Goal: Task Accomplishment & Management: Manage account settings

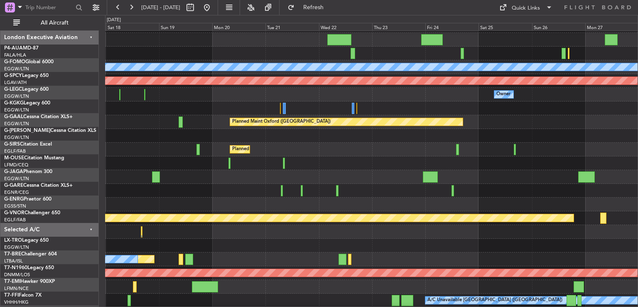
scroll to position [25, 0]
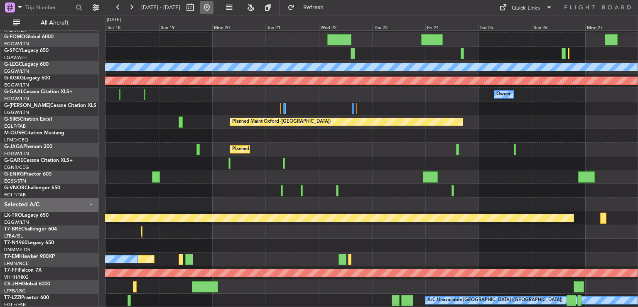
click at [214, 12] on button at bounding box center [206, 7] width 13 height 13
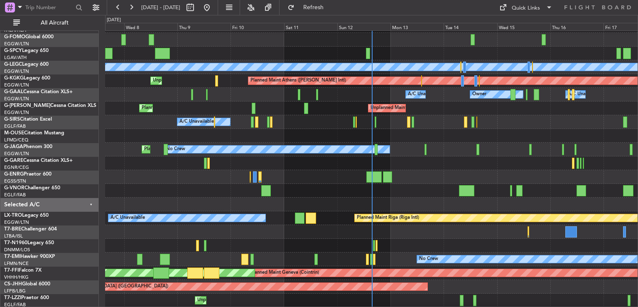
click at [409, 145] on div "No Crew Planned Maint [GEOGRAPHIC_DATA] ([GEOGRAPHIC_DATA])" at bounding box center [371, 150] width 533 height 14
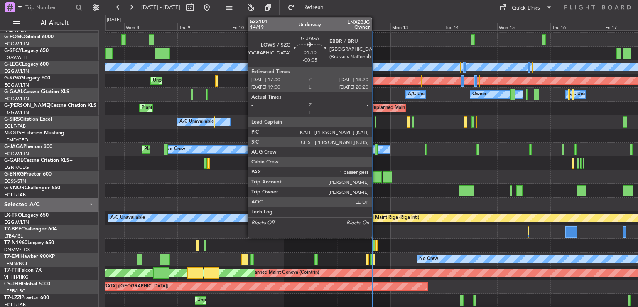
click at [376, 147] on div at bounding box center [376, 149] width 3 height 11
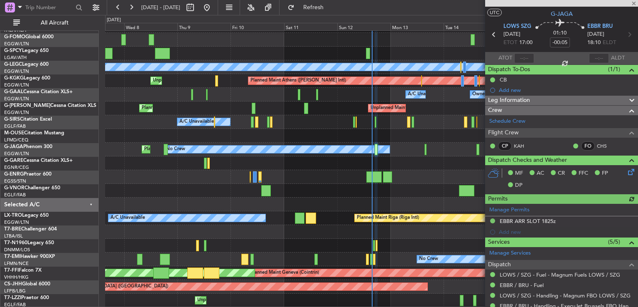
scroll to position [123, 0]
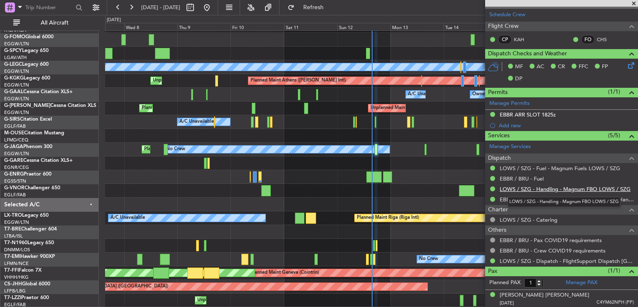
click at [527, 185] on link "LOWS / SZG - Handling - Magnum FBO LOWS / SZG" at bounding box center [565, 188] width 131 height 7
click at [532, 188] on link "LOWS / SZG - Handling - Magnum FBO LOWS / SZG" at bounding box center [565, 188] width 131 height 7
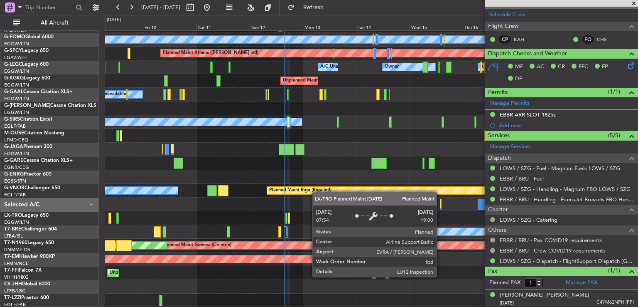
scroll to position [53, 0]
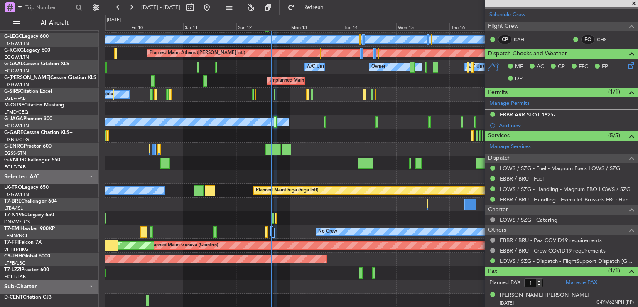
click at [301, 180] on div "Planned Maint [GEOGRAPHIC_DATA] ([GEOGRAPHIC_DATA]) A/C Unavailable [GEOGRAPHIC…" at bounding box center [371, 142] width 533 height 329
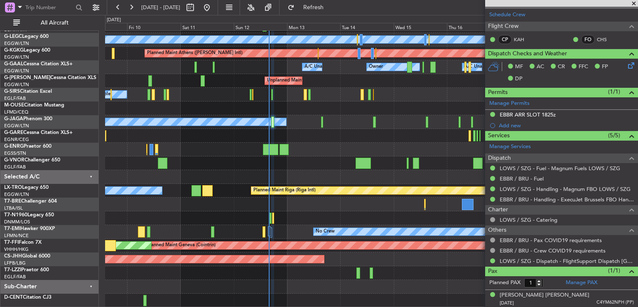
click at [421, 267] on div "Unplanned Maint [GEOGRAPHIC_DATA] ([GEOGRAPHIC_DATA])" at bounding box center [371, 273] width 533 height 14
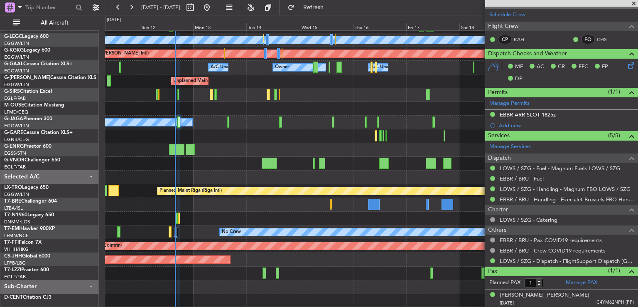
click at [311, 266] on div "Unplanned Maint [GEOGRAPHIC_DATA] ([GEOGRAPHIC_DATA])" at bounding box center [371, 273] width 533 height 14
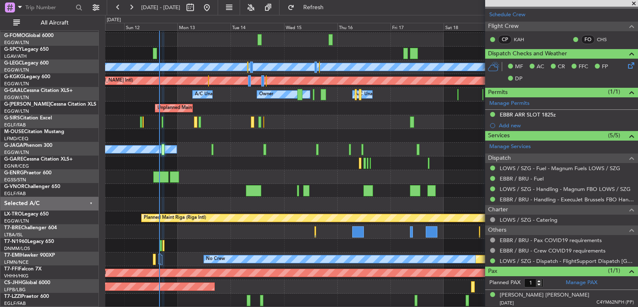
scroll to position [25, 0]
click at [635, 2] on span at bounding box center [634, 3] width 8 height 7
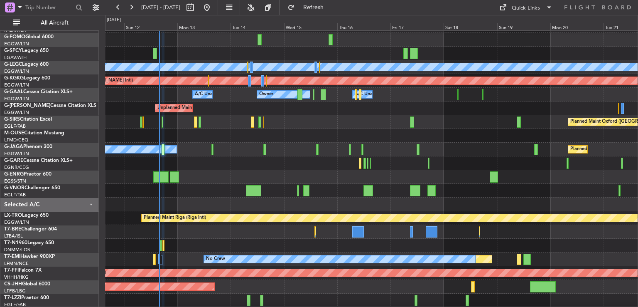
type input "0"
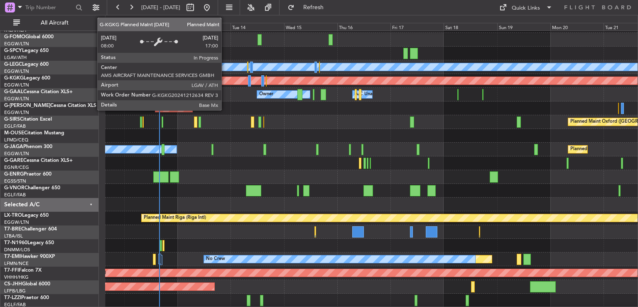
scroll to position [0, 0]
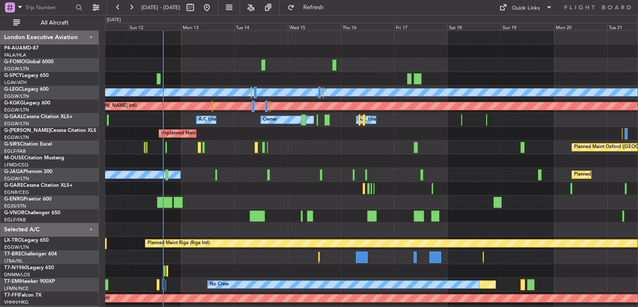
click at [227, 138] on div "Planned Maint [GEOGRAPHIC_DATA] ([GEOGRAPHIC_DATA]) A/C Unavailable [GEOGRAPHIC…" at bounding box center [371, 182] width 533 height 302
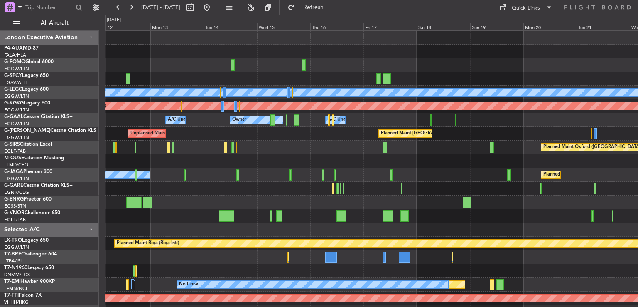
click at [376, 174] on div "No Crew Planned Maint [GEOGRAPHIC_DATA] ([GEOGRAPHIC_DATA])" at bounding box center [371, 175] width 533 height 14
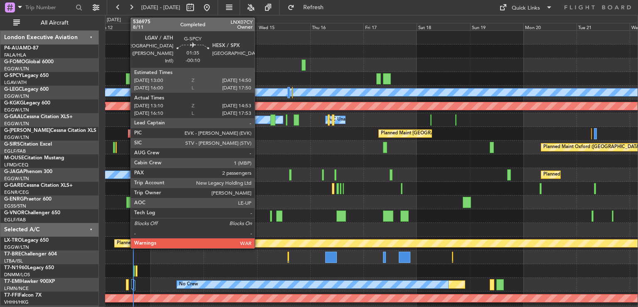
click at [126, 79] on div at bounding box center [128, 78] width 4 height 11
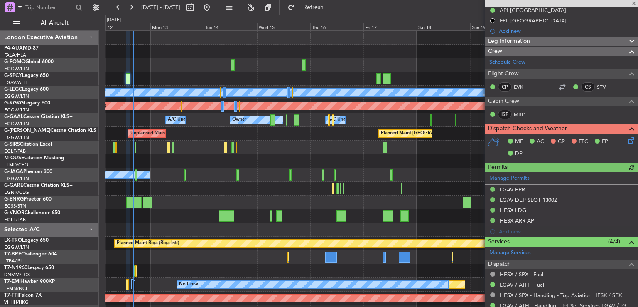
scroll to position [145, 0]
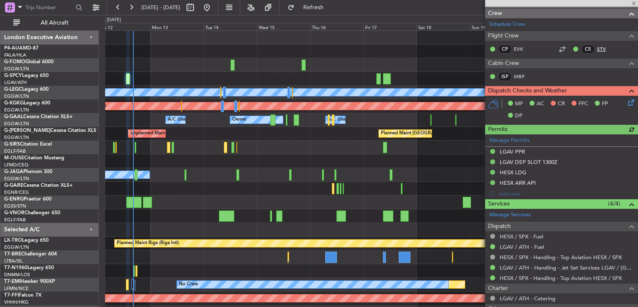
click at [597, 47] on link "STV" at bounding box center [606, 48] width 19 height 7
click at [597, 49] on link "STV" at bounding box center [606, 48] width 19 height 7
click at [522, 74] on link "MBP" at bounding box center [523, 76] width 19 height 7
click at [635, 2] on span at bounding box center [634, 3] width 8 height 7
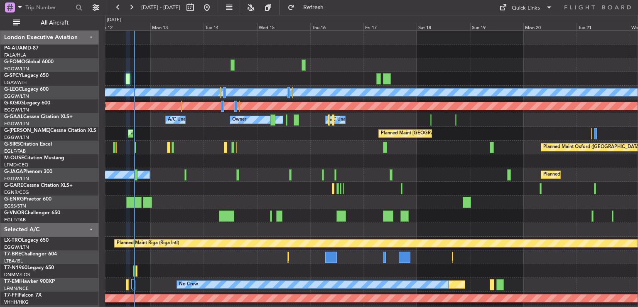
type input "0"
click at [136, 10] on button at bounding box center [131, 7] width 13 height 13
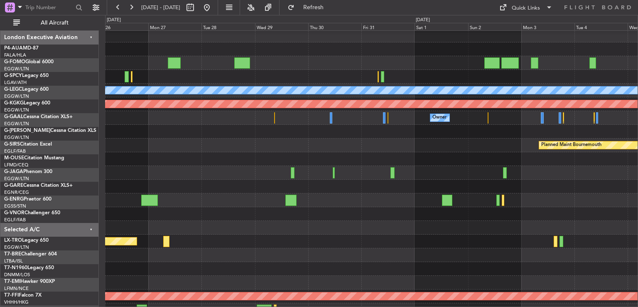
click at [218, 140] on div "Planned Maint Bournemouth Planned Maint [GEOGRAPHIC_DATA] Planned Maint [GEOGRA…" at bounding box center [371, 145] width 533 height 14
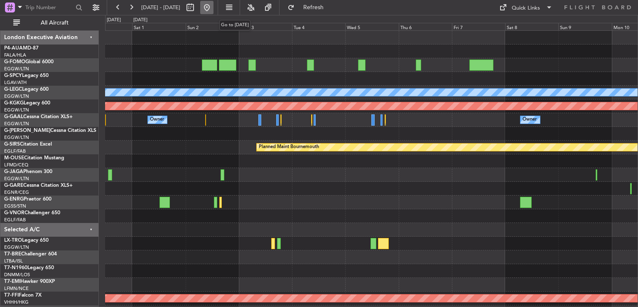
click at [214, 7] on button at bounding box center [206, 7] width 13 height 13
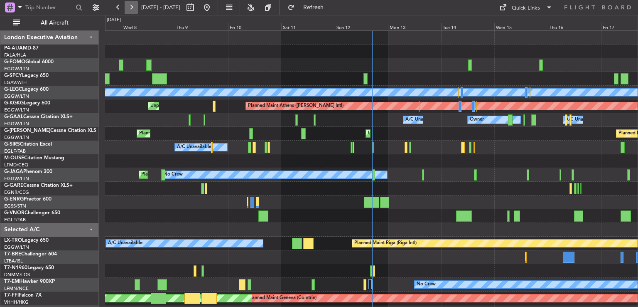
click at [131, 10] on button at bounding box center [131, 7] width 13 height 13
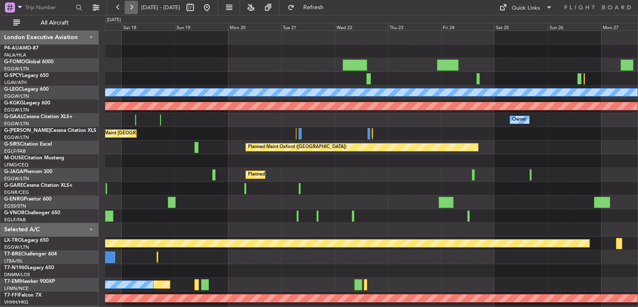
click at [131, 10] on button at bounding box center [131, 7] width 13 height 13
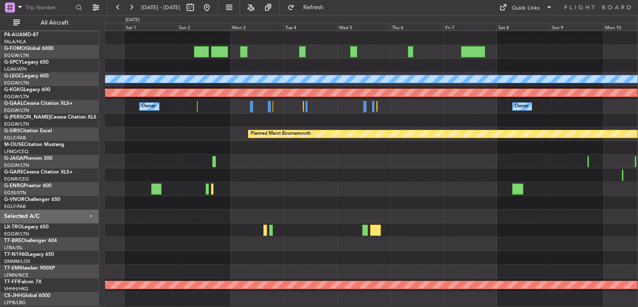
click at [201, 242] on div at bounding box center [371, 244] width 533 height 14
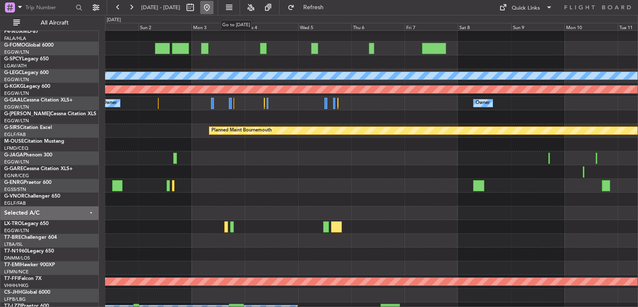
click at [214, 5] on button at bounding box center [206, 7] width 13 height 13
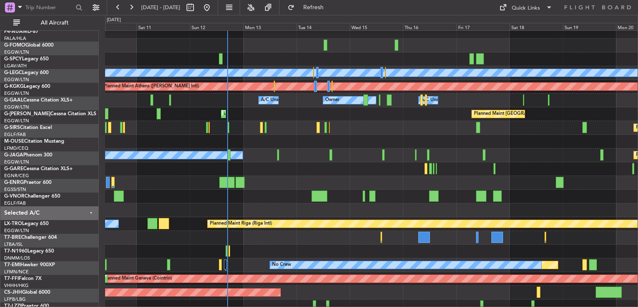
scroll to position [21, 0]
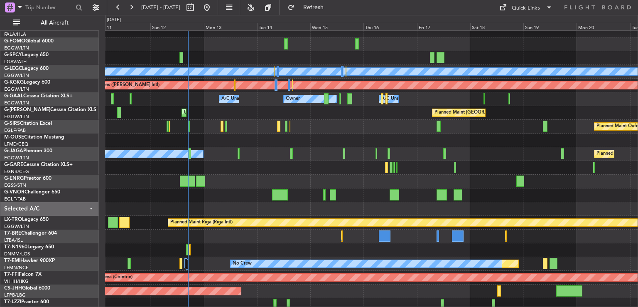
click at [283, 153] on div "No Crew Planned Maint [GEOGRAPHIC_DATA] ([GEOGRAPHIC_DATA])" at bounding box center [371, 154] width 533 height 14
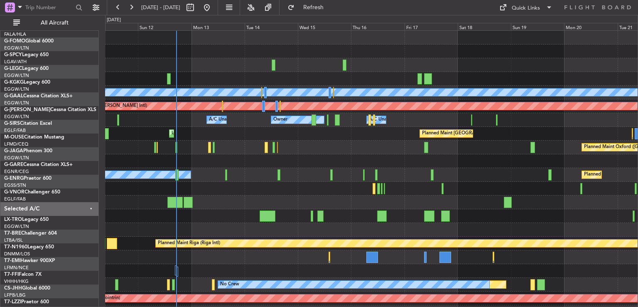
scroll to position [0, 0]
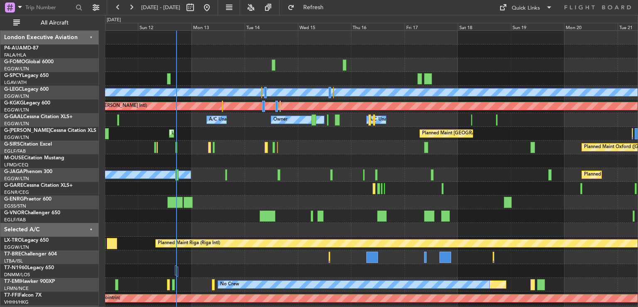
click at [346, 185] on div "Planned Maint [GEOGRAPHIC_DATA] ([GEOGRAPHIC_DATA]) A/C Unavailable [GEOGRAPHIC…" at bounding box center [371, 182] width 533 height 302
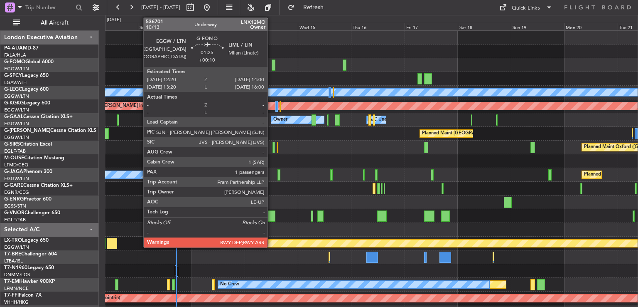
click at [272, 64] on div at bounding box center [274, 64] width 4 height 11
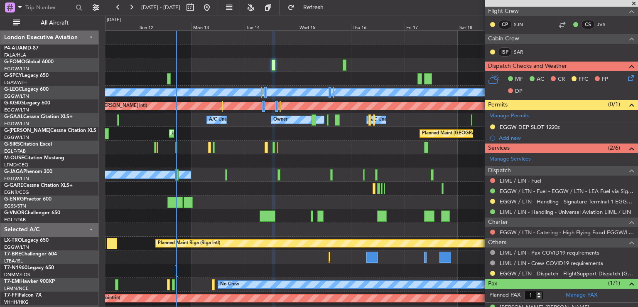
scroll to position [192, 0]
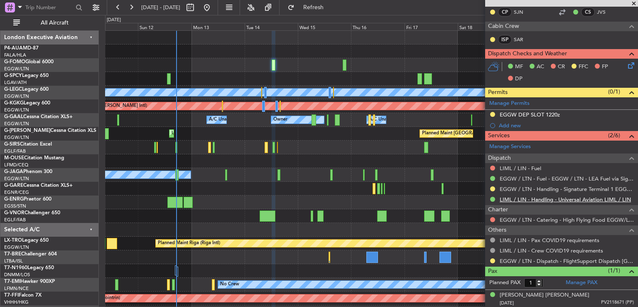
click at [551, 197] on link "LIML / LIN - Handling - Universal Aviation LIML / LIN" at bounding box center [565, 199] width 131 height 7
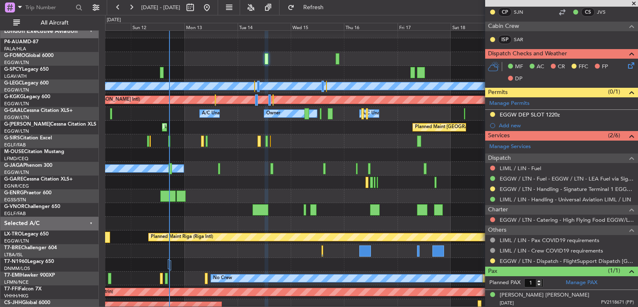
scroll to position [6, 0]
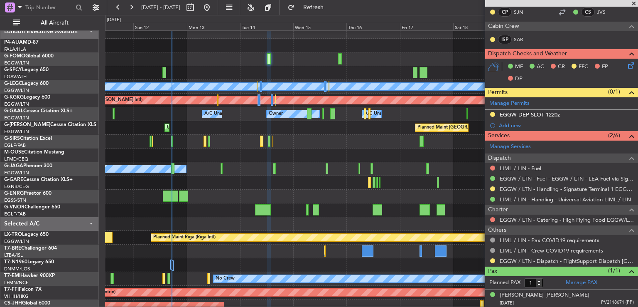
click at [291, 173] on div "Planned Maint [GEOGRAPHIC_DATA] ([GEOGRAPHIC_DATA]) No Crew" at bounding box center [371, 169] width 533 height 14
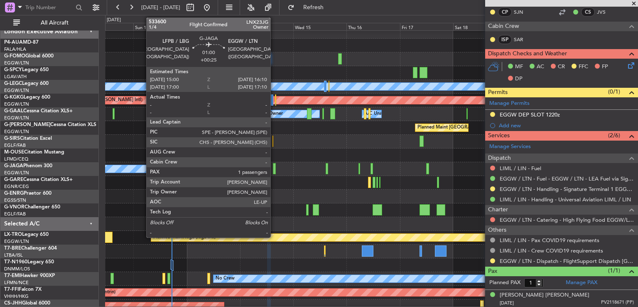
click at [274, 169] on div at bounding box center [274, 168] width 3 height 11
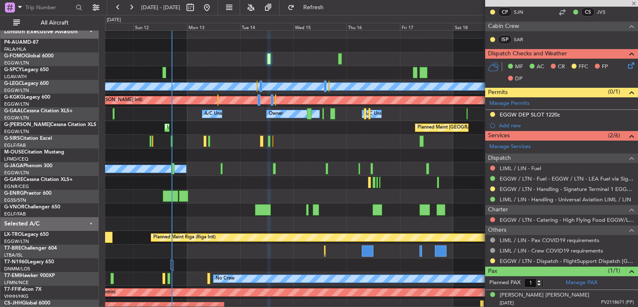
type input "+00:25"
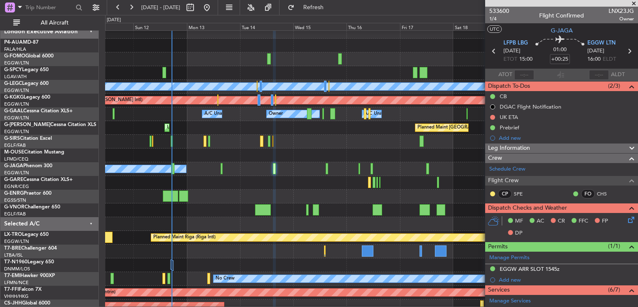
scroll to position [165, 0]
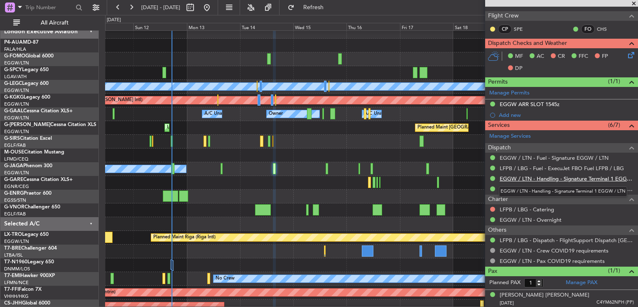
click at [548, 175] on link "EGGW / LTN - Handling - Signature Terminal 1 EGGW / LTN" at bounding box center [567, 178] width 134 height 7
click at [131, 4] on button at bounding box center [131, 7] width 13 height 13
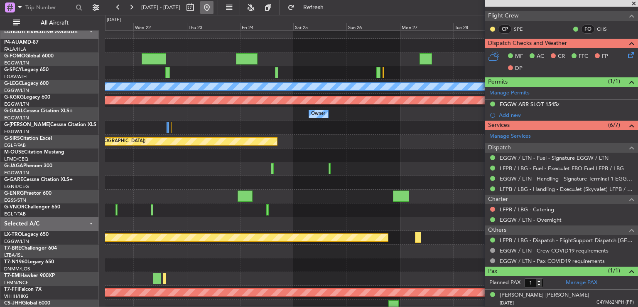
click at [214, 7] on button at bounding box center [206, 7] width 13 height 13
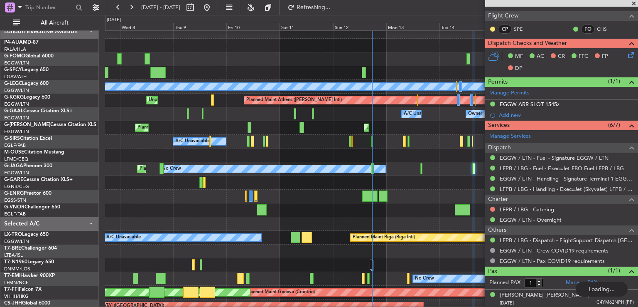
click at [633, 4] on span at bounding box center [634, 3] width 8 height 7
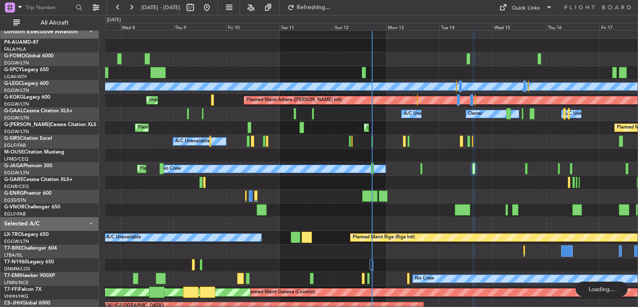
type input "0"
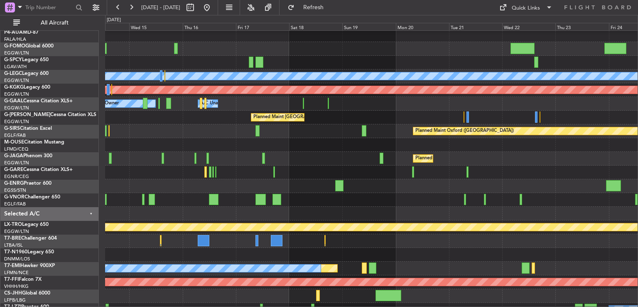
scroll to position [16, 0]
click at [343, 152] on div "Planned Maint [GEOGRAPHIC_DATA] ([GEOGRAPHIC_DATA]) No Crew" at bounding box center [371, 159] width 533 height 14
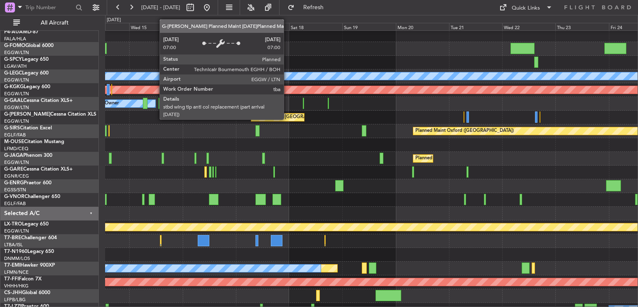
click at [288, 119] on div "Planned Maint [GEOGRAPHIC_DATA] ([GEOGRAPHIC_DATA])" at bounding box center [318, 117] width 131 height 12
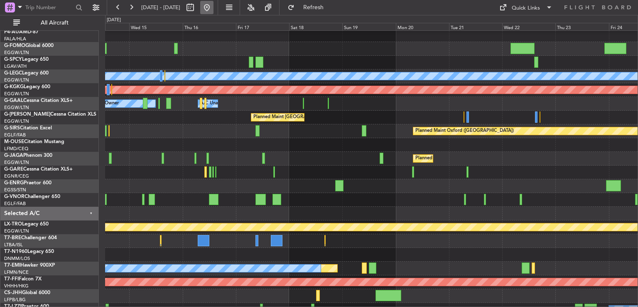
click at [214, 10] on button at bounding box center [206, 7] width 13 height 13
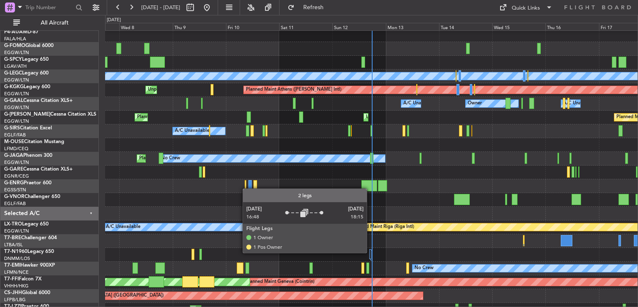
click at [371, 252] on div at bounding box center [370, 254] width 2 height 10
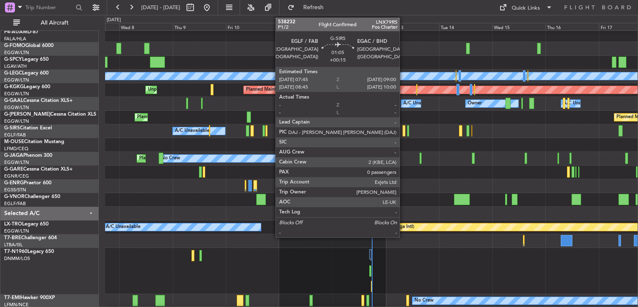
click at [404, 134] on div at bounding box center [404, 130] width 3 height 11
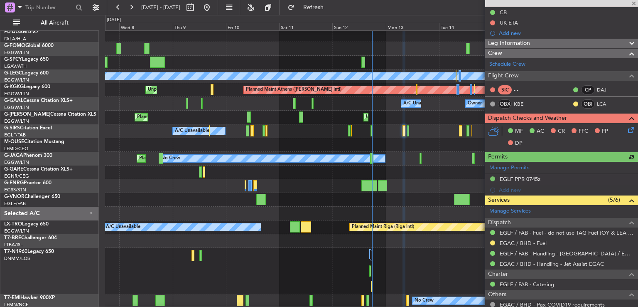
scroll to position [130, 0]
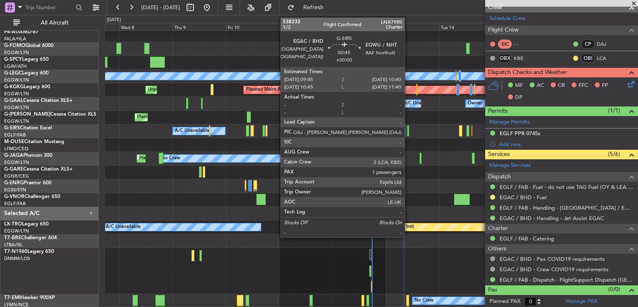
click at [409, 128] on div at bounding box center [408, 130] width 2 height 11
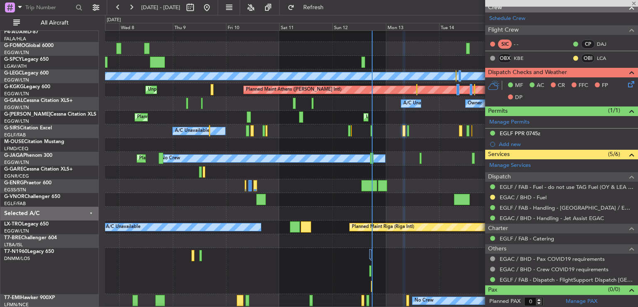
type input "1"
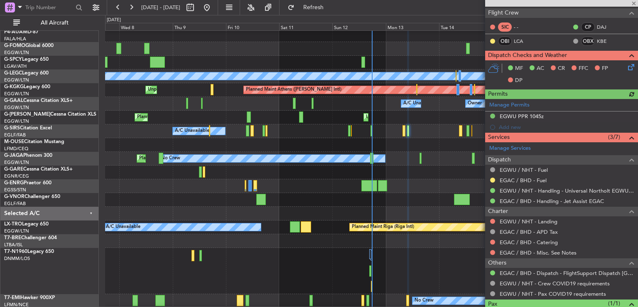
scroll to position [190, 0]
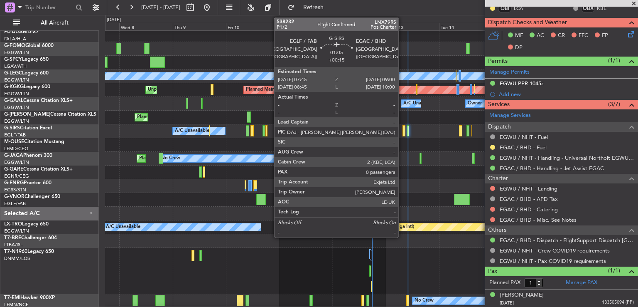
click at [403, 127] on div at bounding box center [404, 130] width 3 height 11
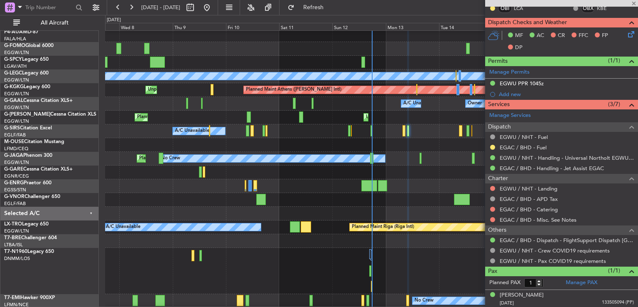
type input "+00:15"
type input "0"
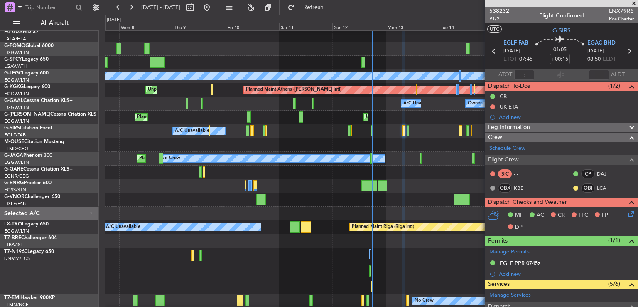
scroll to position [130, 0]
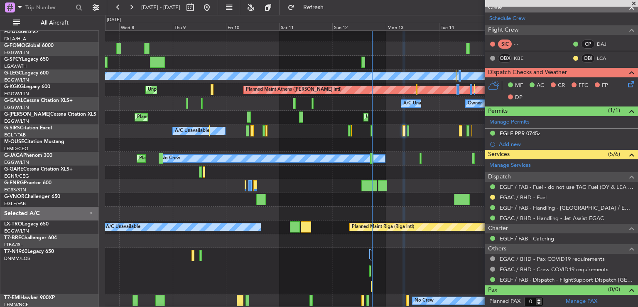
click at [633, 4] on span at bounding box center [634, 3] width 8 height 7
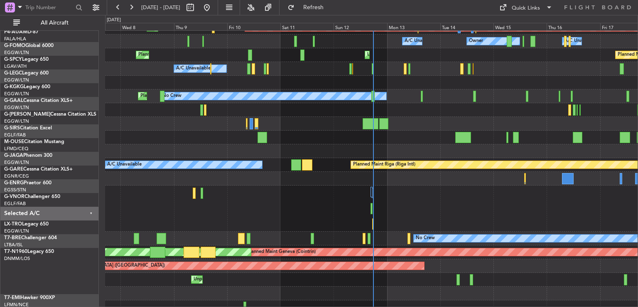
scroll to position [81, 0]
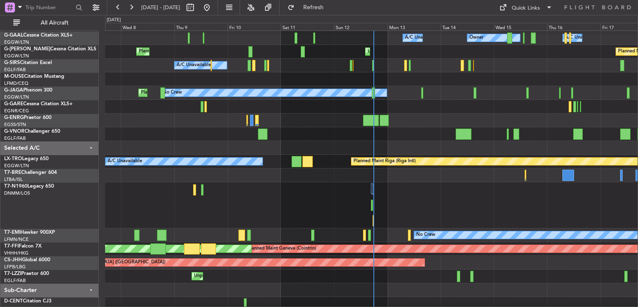
click at [413, 171] on div at bounding box center [371, 175] width 533 height 14
click at [371, 190] on div at bounding box center [371, 205] width 533 height 46
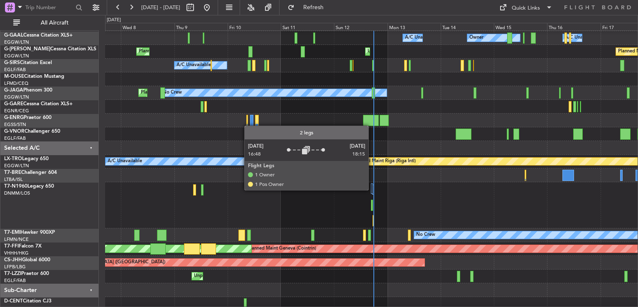
click at [372, 189] on div at bounding box center [372, 188] width 2 height 10
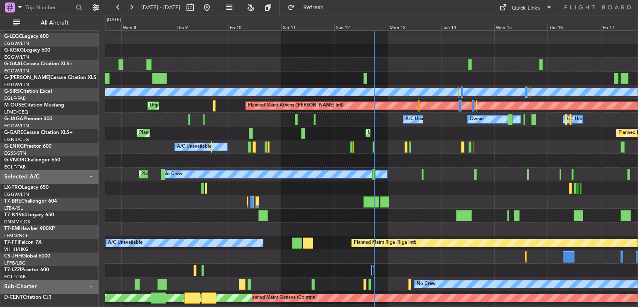
scroll to position [0, 0]
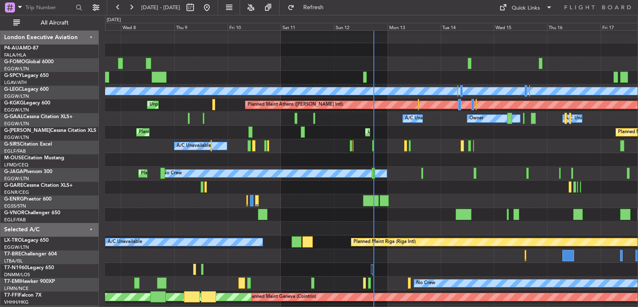
click at [411, 174] on div "No Crew Planned Maint [GEOGRAPHIC_DATA] ([GEOGRAPHIC_DATA])" at bounding box center [371, 174] width 533 height 14
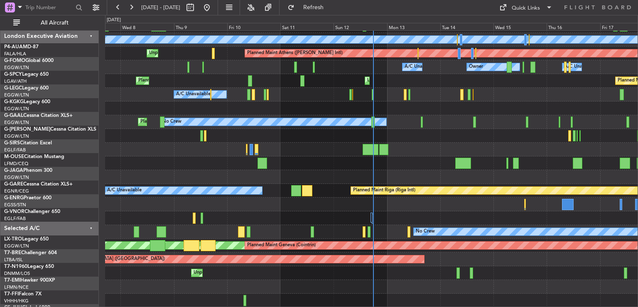
scroll to position [53, 0]
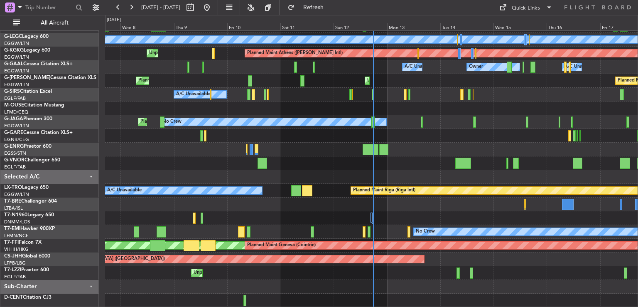
click at [392, 172] on div at bounding box center [371, 177] width 533 height 14
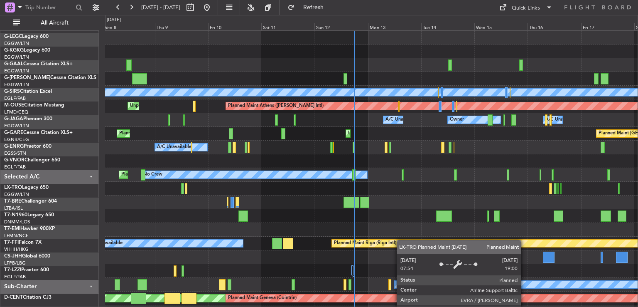
scroll to position [0, 0]
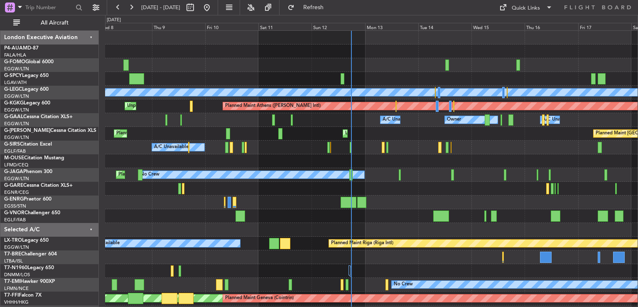
click at [399, 249] on div "Planned Maint [GEOGRAPHIC_DATA] ([GEOGRAPHIC_DATA]) A/C Unavailable [GEOGRAPHIC…" at bounding box center [371, 195] width 533 height 329
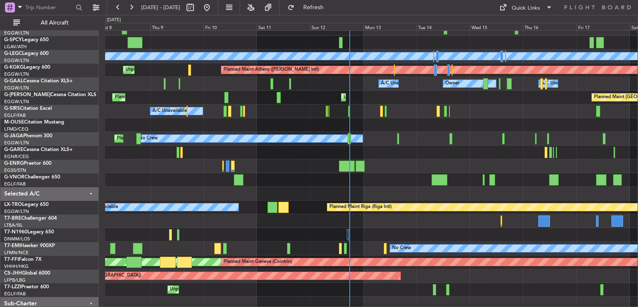
click at [403, 167] on div at bounding box center [371, 166] width 533 height 14
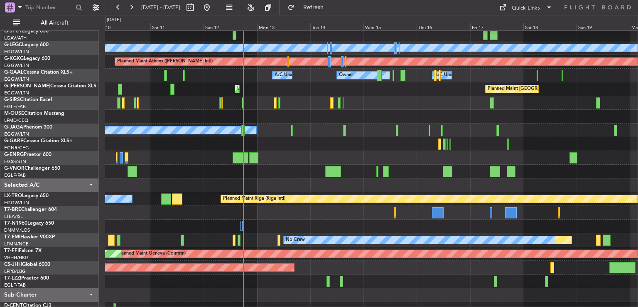
scroll to position [46, 0]
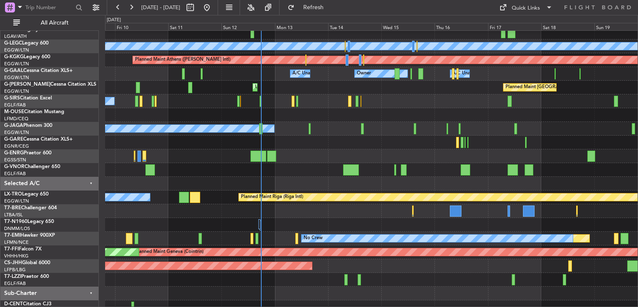
click at [284, 215] on div at bounding box center [371, 211] width 533 height 14
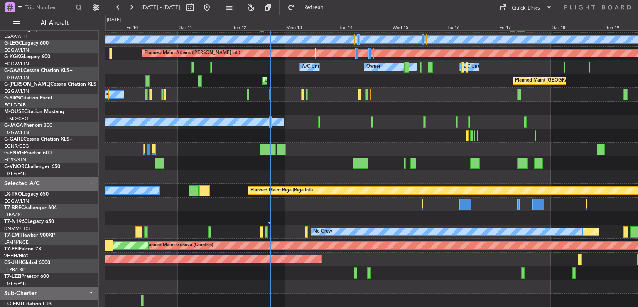
scroll to position [53, 0]
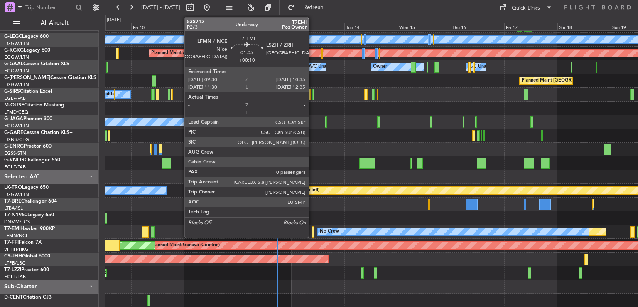
click at [313, 226] on div at bounding box center [313, 231] width 2 height 11
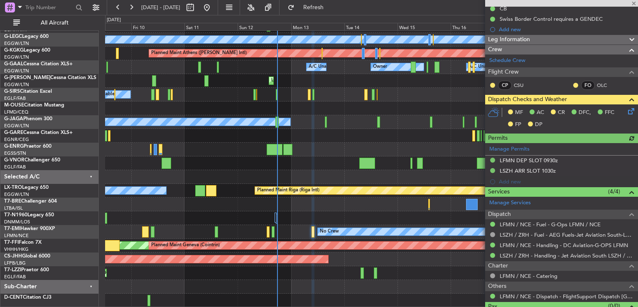
scroll to position [0, 0]
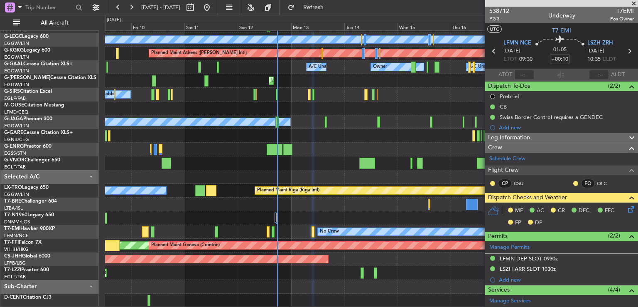
click at [633, 2] on span at bounding box center [634, 3] width 8 height 7
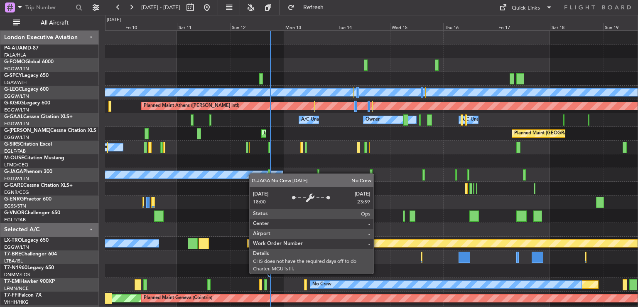
click at [253, 175] on div "Planned Maint [GEOGRAPHIC_DATA] ([GEOGRAPHIC_DATA]) A/C Unavailable [GEOGRAPHIC…" at bounding box center [371, 195] width 533 height 329
